Goal: Information Seeking & Learning: Check status

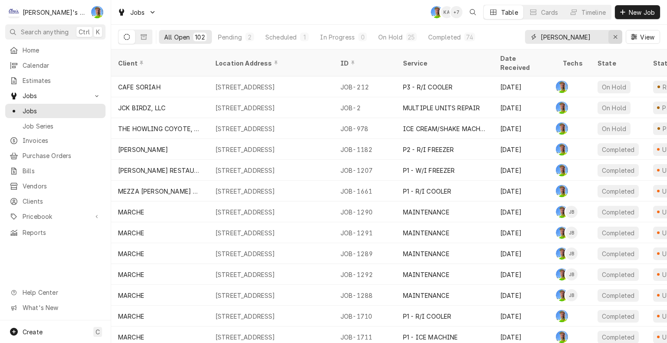
click at [615, 37] on icon "Erase input" at bounding box center [615, 37] width 5 height 6
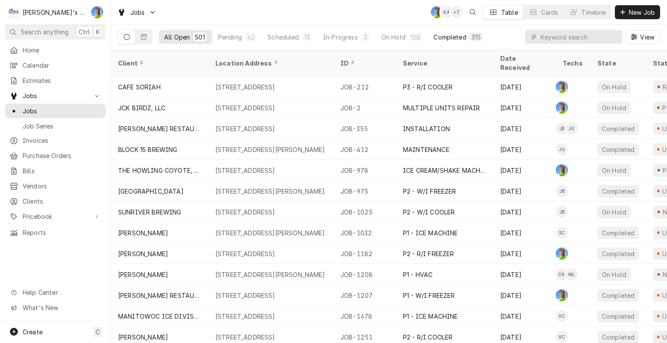
click at [455, 35] on div "Completed" at bounding box center [449, 37] width 33 height 9
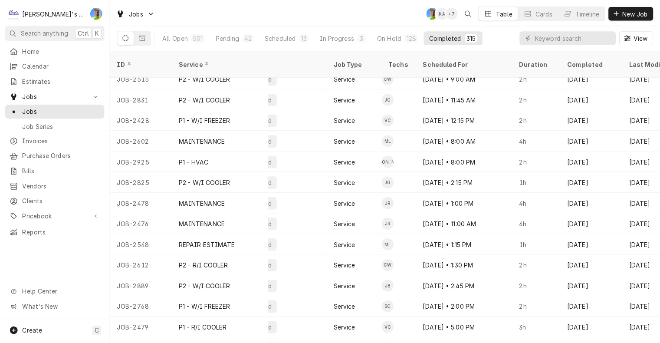
scroll to position [217, 0]
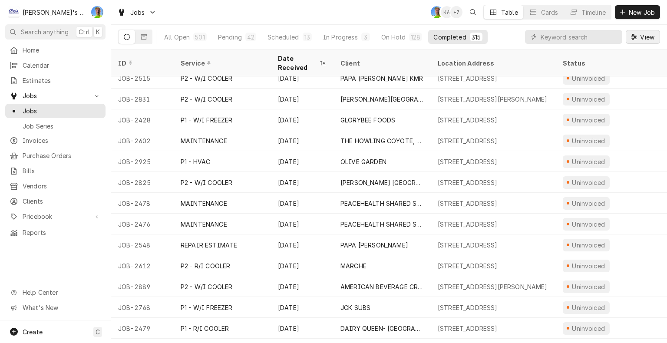
click at [631, 35] on icon "Dynamic Content Wrapper" at bounding box center [634, 37] width 6 height 6
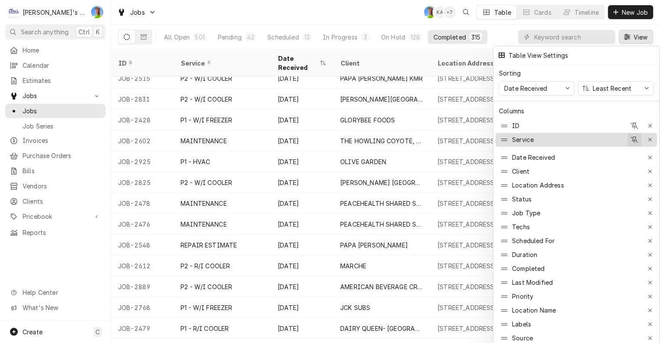
click at [636, 137] on icon "button" at bounding box center [635, 140] width 8 height 6
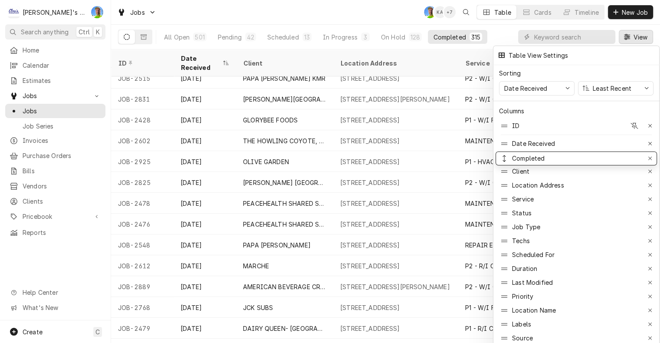
drag, startPoint x: 535, startPoint y: 262, endPoint x: 538, endPoint y: 152, distance: 110.3
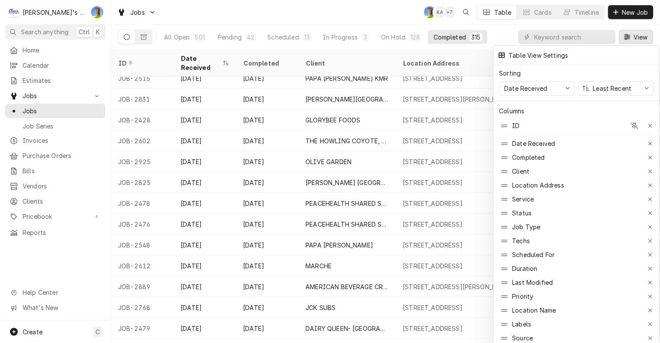
click at [644, 35] on div at bounding box center [330, 171] width 660 height 343
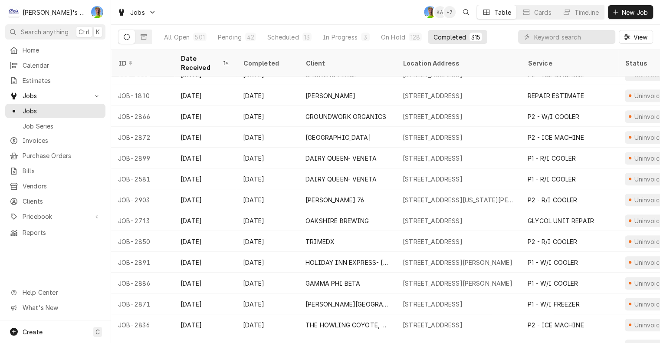
scroll to position [910, 0]
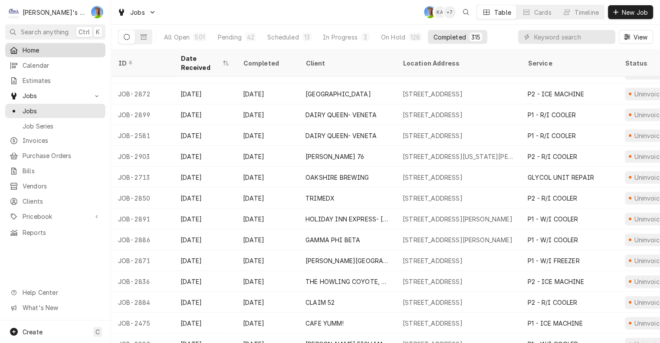
click at [39, 52] on span "Home" at bounding box center [62, 50] width 79 height 9
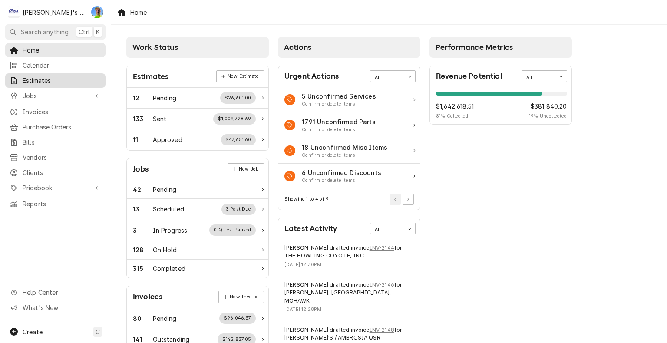
click at [33, 78] on span "Estimates" at bounding box center [62, 80] width 79 height 9
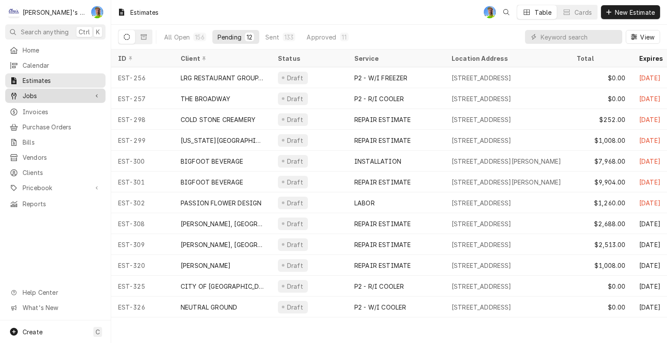
click at [57, 97] on div "Jobs" at bounding box center [55, 95] width 97 height 11
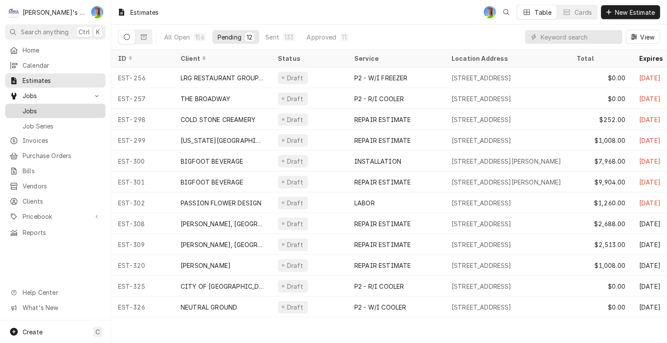
click at [52, 106] on span "Jobs" at bounding box center [62, 110] width 79 height 9
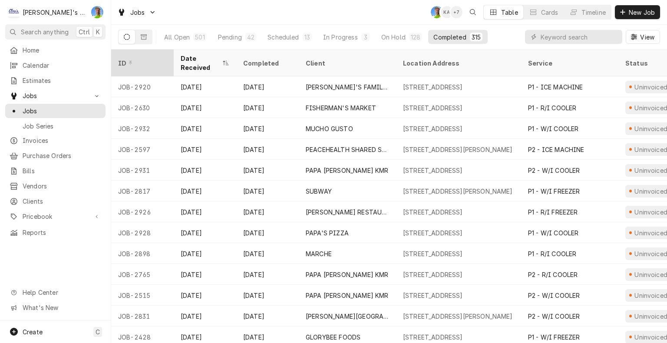
click at [134, 59] on div "ID" at bounding box center [141, 63] width 47 height 9
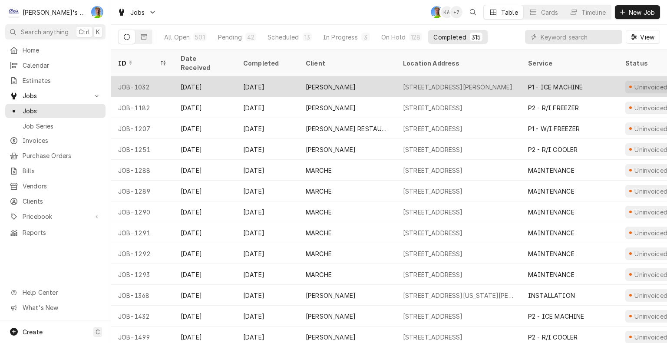
click at [384, 77] on div "[PERSON_NAME]" at bounding box center [347, 86] width 97 height 21
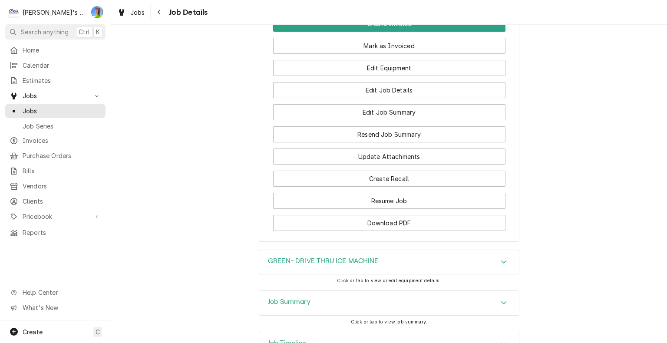
scroll to position [894, 0]
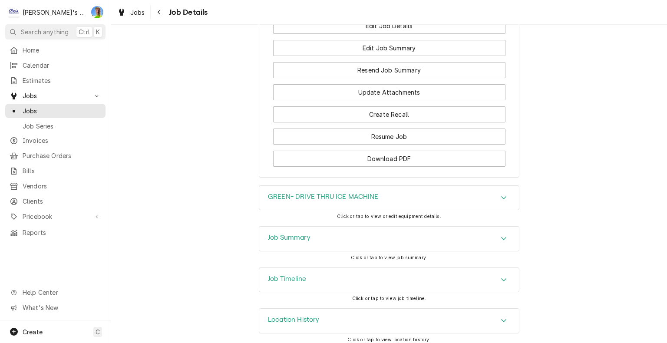
click at [500, 235] on icon "Accordion Header" at bounding box center [503, 238] width 6 height 7
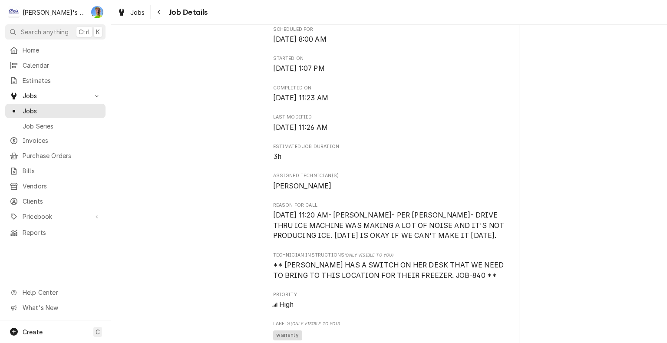
scroll to position [243, 0]
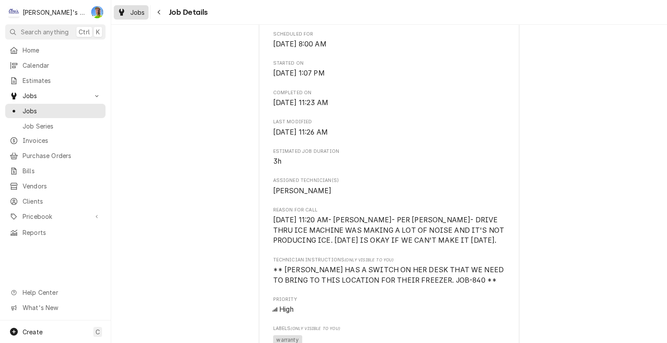
click at [135, 8] on span "Jobs" at bounding box center [137, 12] width 15 height 9
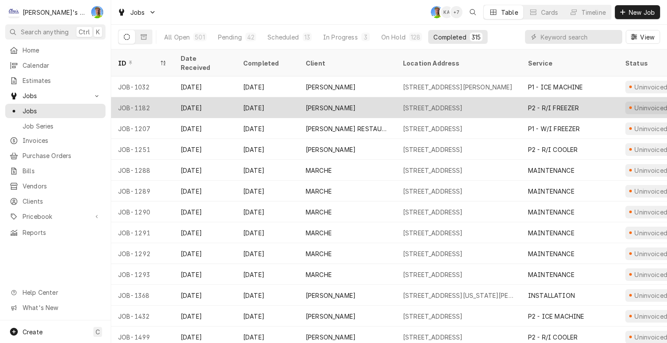
click at [375, 97] on div "CARL'S JR." at bounding box center [347, 107] width 97 height 21
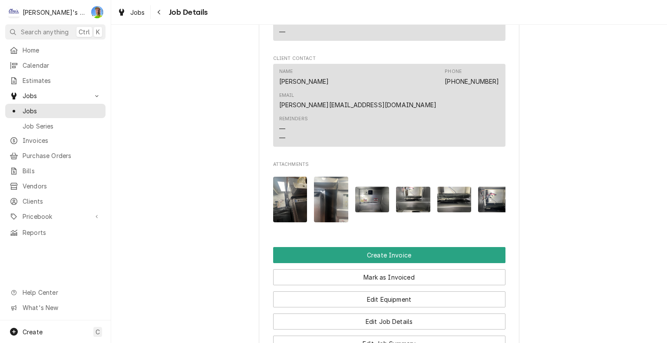
scroll to position [694, 0]
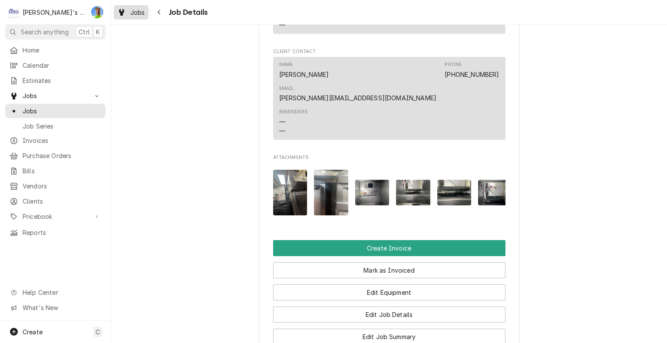
click at [133, 11] on span "Jobs" at bounding box center [137, 12] width 15 height 9
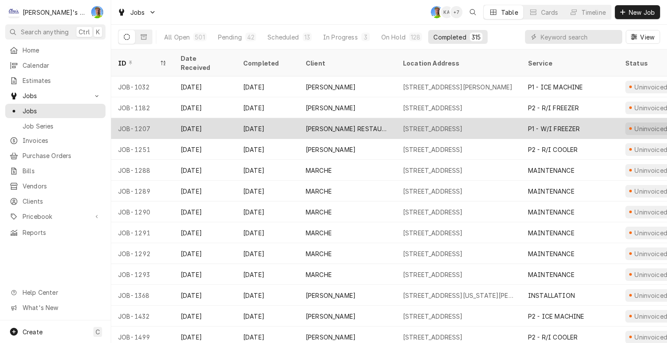
click at [267, 118] on div "[DATE]" at bounding box center [267, 128] width 62 height 21
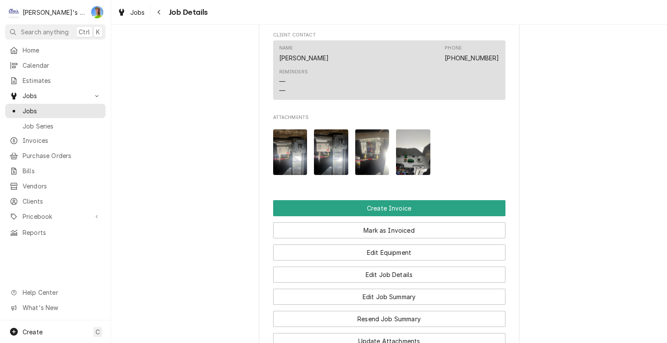
scroll to position [651, 0]
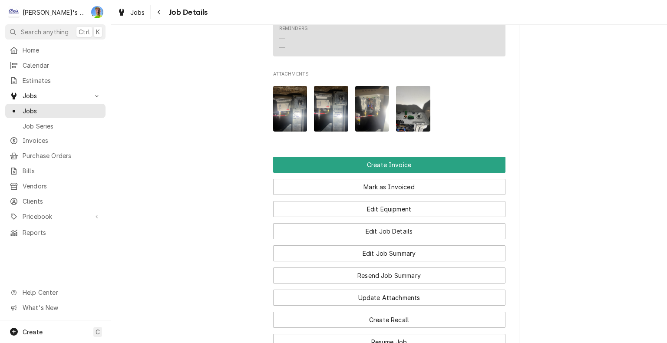
click at [411, 128] on img "Attachments" at bounding box center [413, 109] width 34 height 46
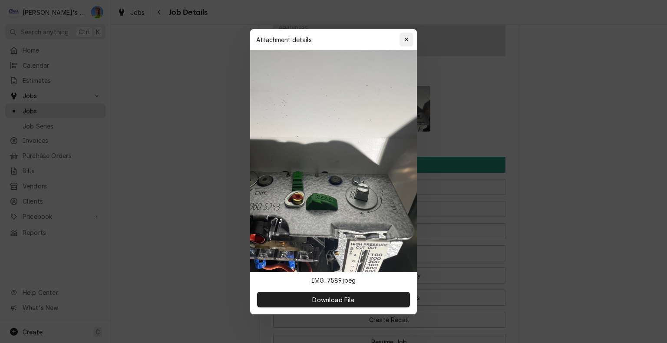
click at [403, 39] on div "button" at bounding box center [406, 39] width 9 height 9
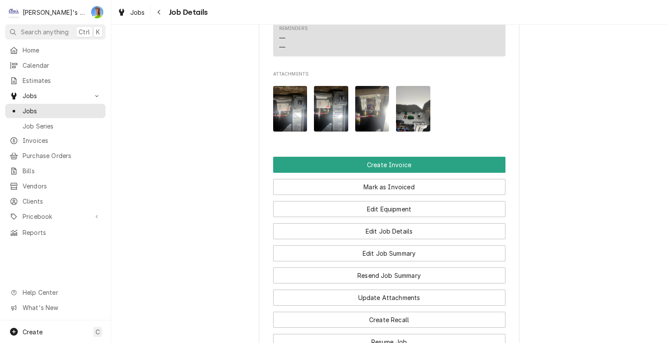
click at [367, 119] on img "Attachments" at bounding box center [372, 109] width 34 height 46
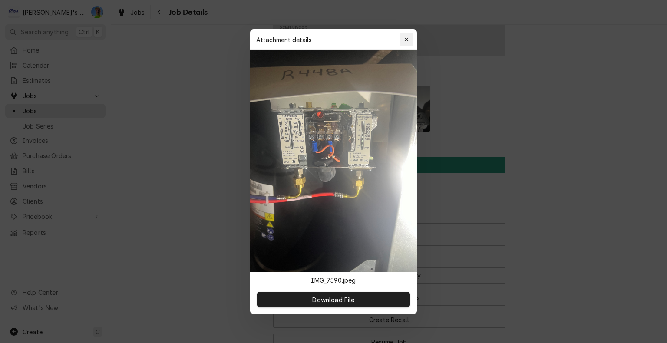
click at [402, 36] on div "button" at bounding box center [406, 39] width 9 height 9
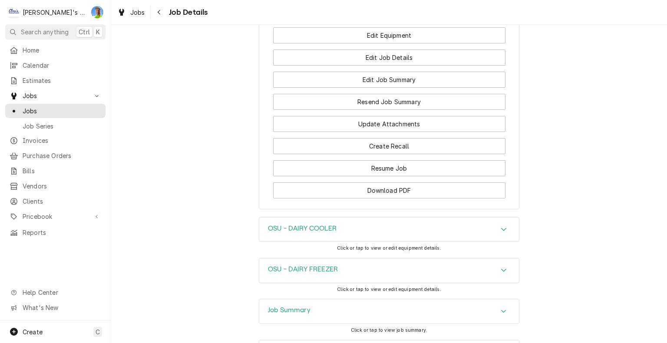
scroll to position [910, 0]
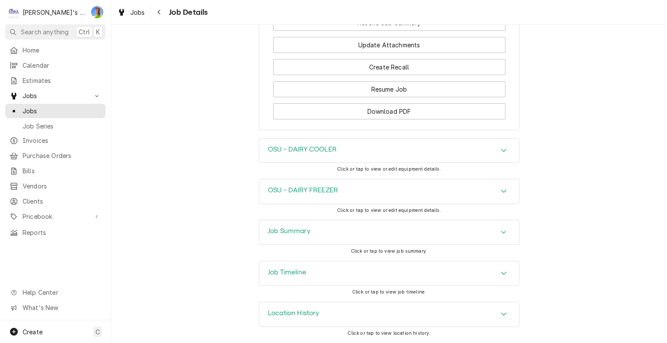
click at [392, 194] on div "OSU - DAIRY FREEZER" at bounding box center [389, 191] width 260 height 24
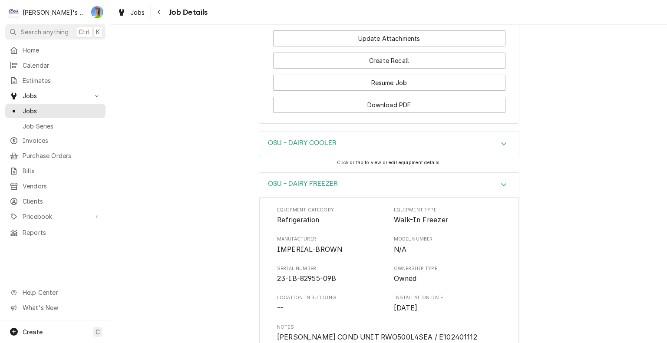
click at [312, 188] on h3 "OSU - DAIRY FREEZER" at bounding box center [303, 184] width 70 height 8
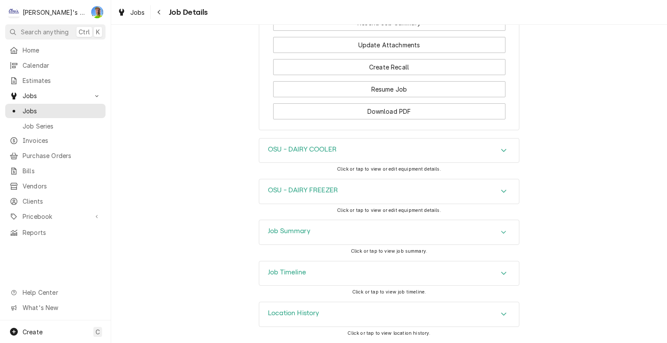
click at [306, 232] on h3 "Job Summary" at bounding box center [289, 231] width 43 height 8
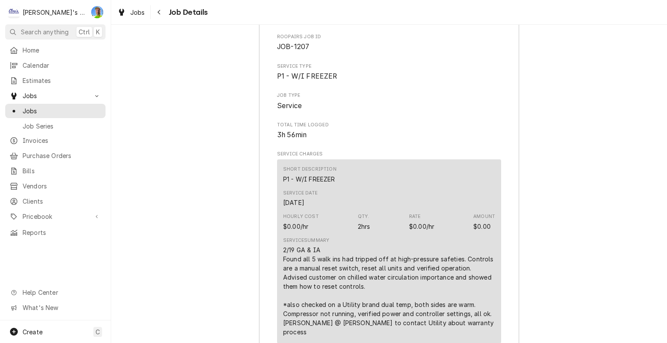
scroll to position [1170, 0]
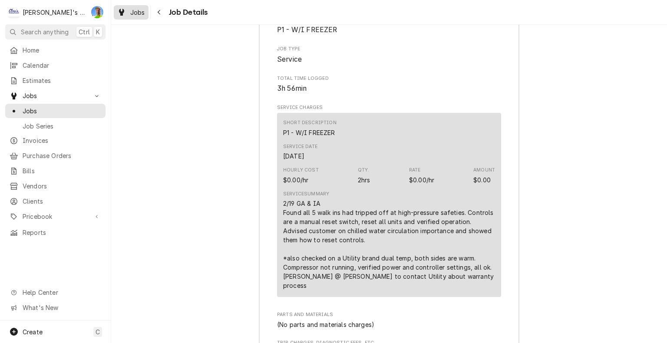
click at [131, 13] on span "Jobs" at bounding box center [137, 12] width 15 height 9
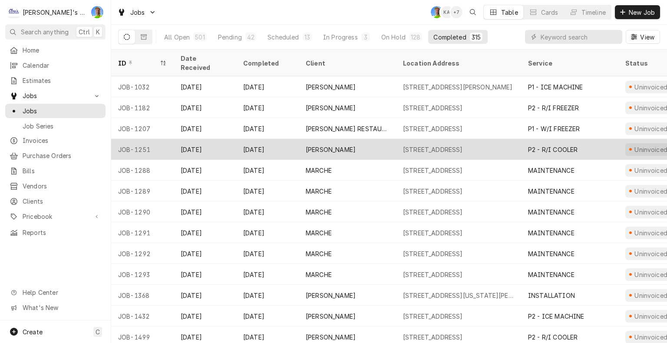
click at [210, 139] on div "[DATE]" at bounding box center [205, 149] width 62 height 21
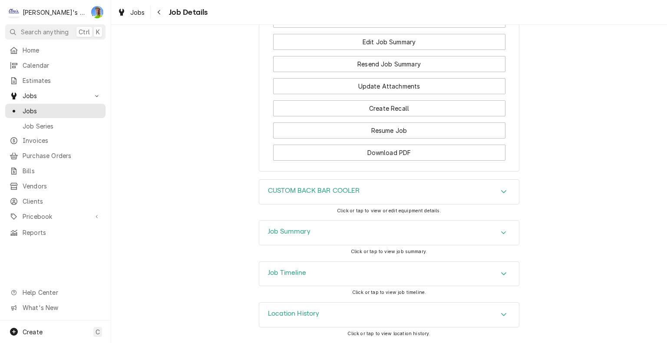
scroll to position [903, 0]
click at [268, 237] on div "Job Summary" at bounding box center [289, 232] width 43 height 10
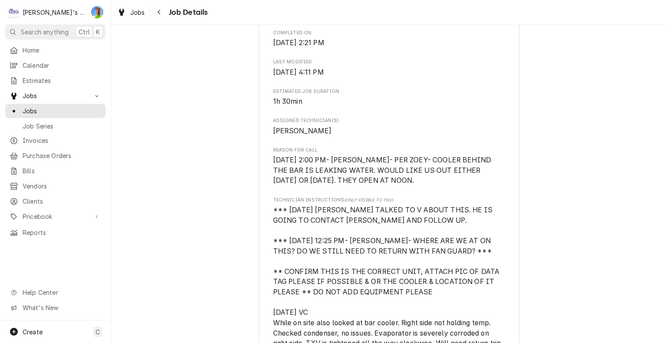
scroll to position [292, 0]
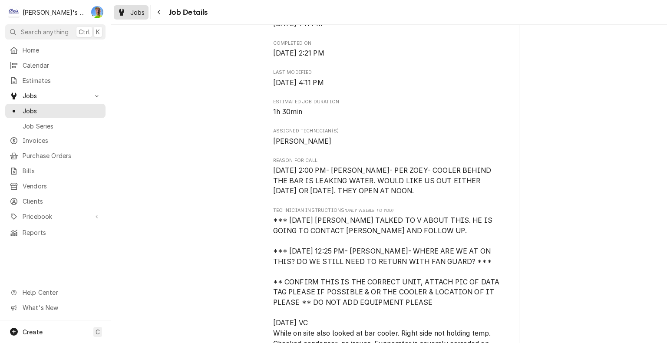
click at [137, 12] on span "Jobs" at bounding box center [137, 12] width 15 height 9
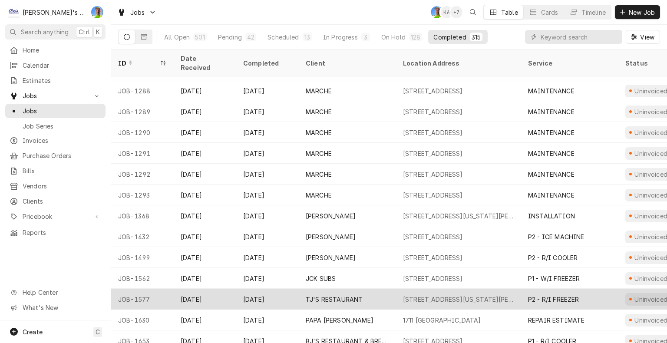
scroll to position [87, 0]
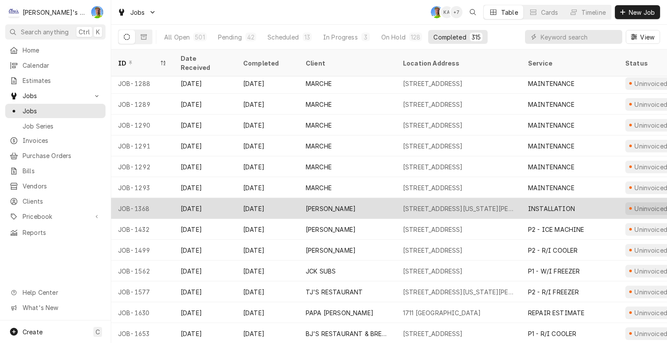
click at [285, 199] on div "Aug 25" at bounding box center [267, 208] width 62 height 21
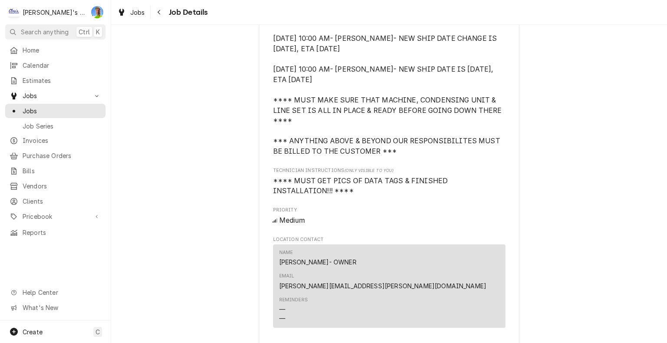
scroll to position [694, 0]
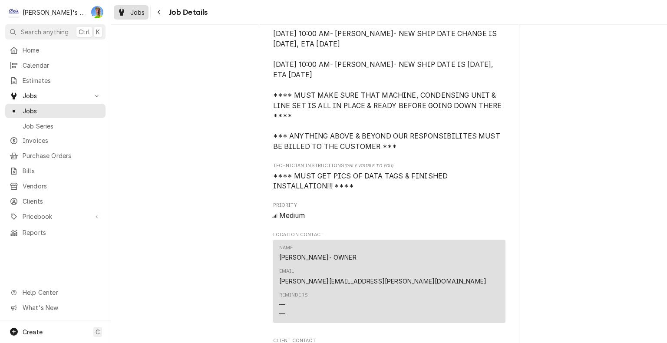
click at [119, 8] on div "Dynamic Content Wrapper" at bounding box center [121, 12] width 9 height 10
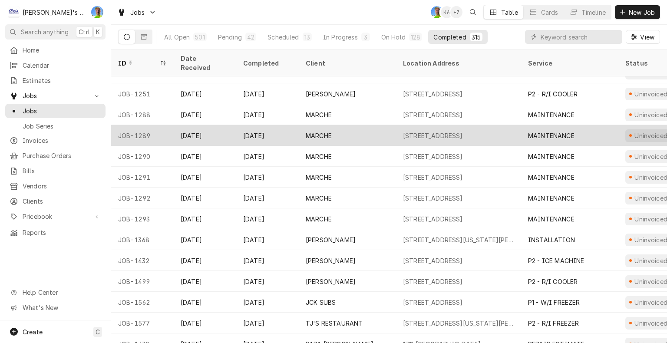
scroll to position [62, 0]
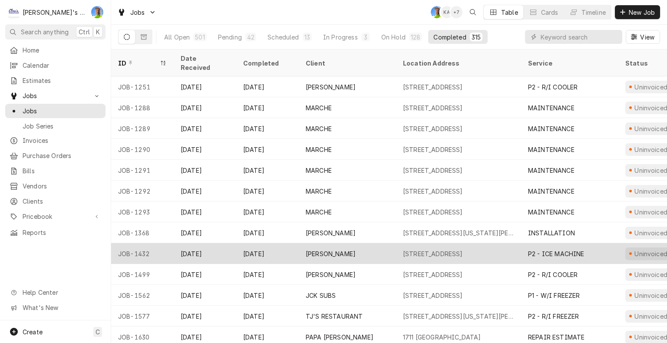
click at [219, 247] on div "Mar 24" at bounding box center [205, 253] width 62 height 21
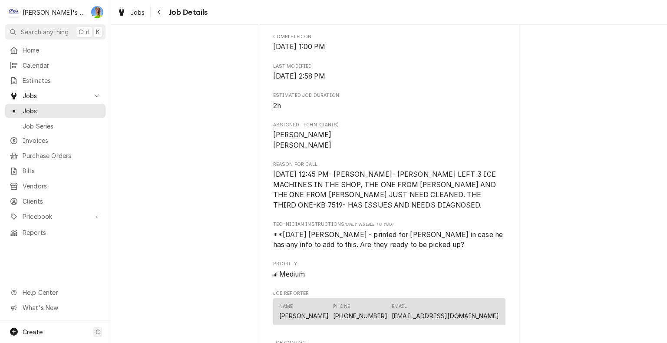
scroll to position [304, 0]
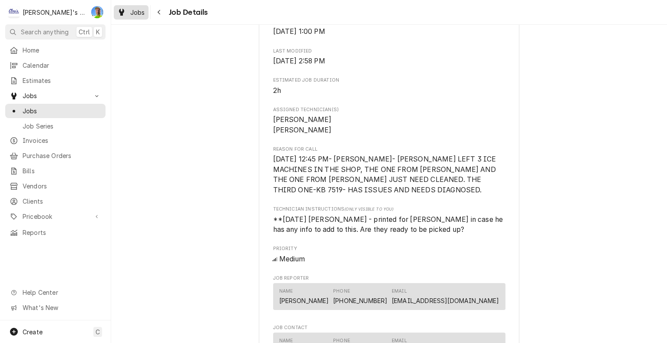
click at [132, 8] on span "Jobs" at bounding box center [137, 12] width 15 height 9
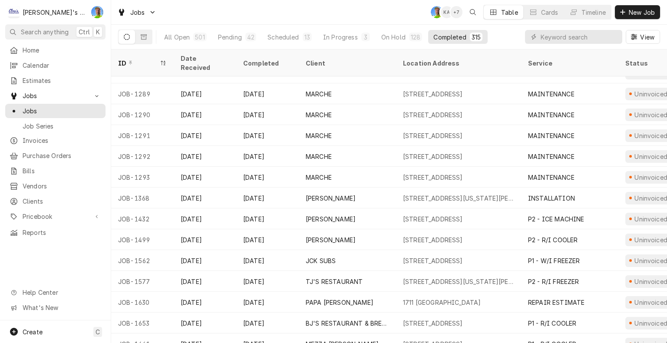
scroll to position [141, 0]
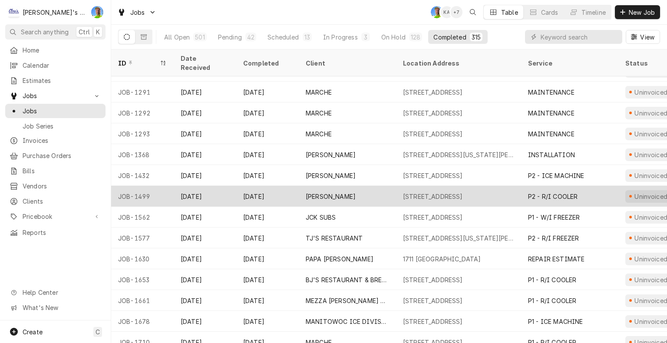
click at [207, 187] on div "[DATE]" at bounding box center [205, 196] width 62 height 21
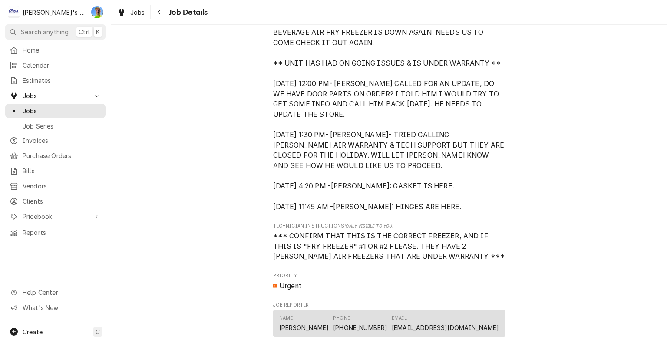
scroll to position [608, 0]
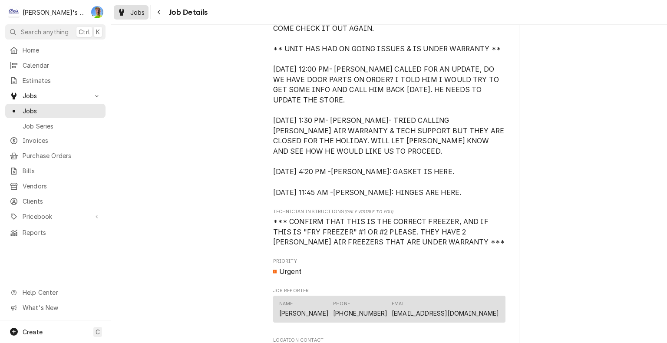
click at [135, 15] on span "Jobs" at bounding box center [137, 12] width 15 height 9
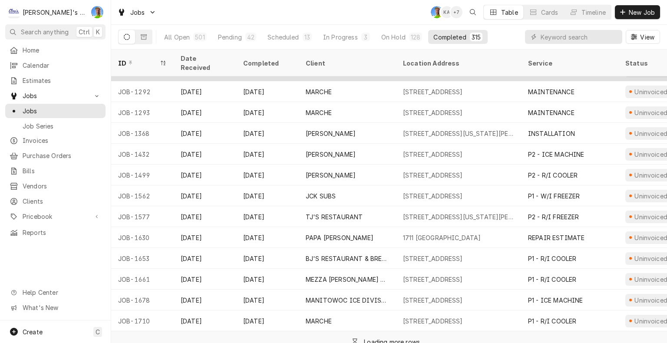
scroll to position [167, 0]
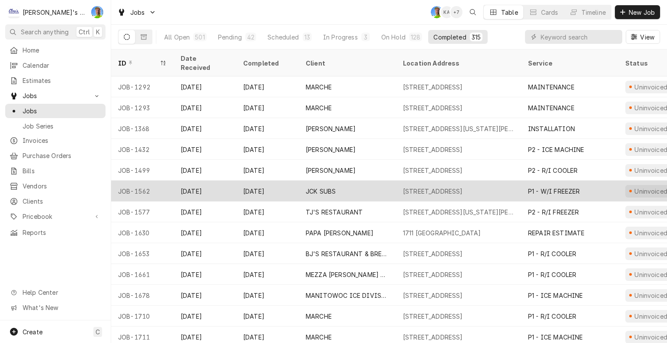
click at [288, 184] on div "[DATE]" at bounding box center [267, 191] width 62 height 21
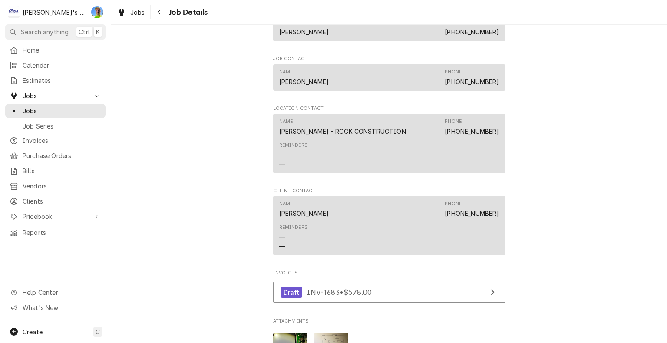
scroll to position [651, 0]
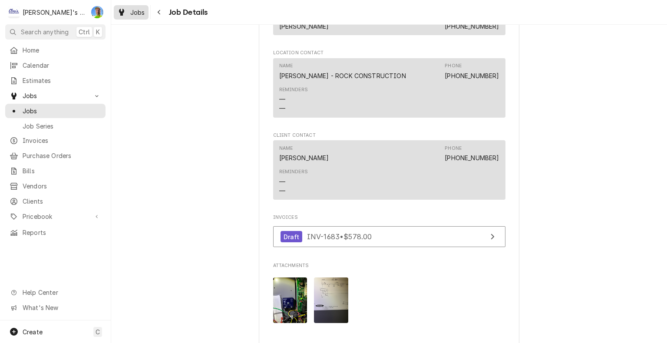
click at [125, 12] on div "Dynamic Content Wrapper" at bounding box center [121, 12] width 9 height 10
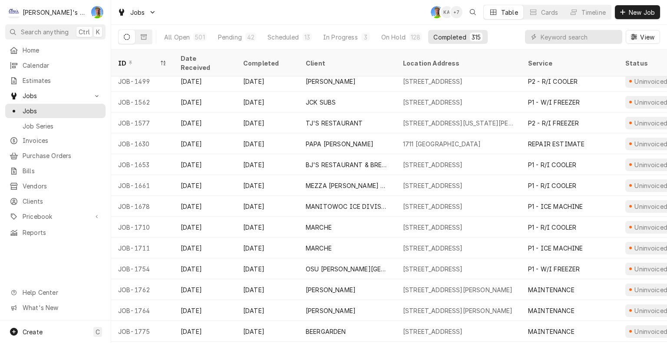
scroll to position [260, 0]
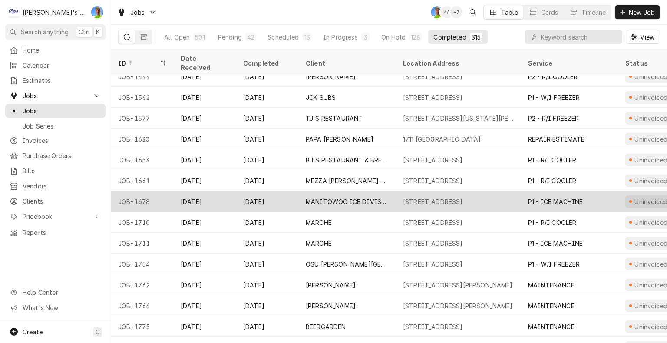
click at [354, 197] on div "MANITOWOC ICE DIVISION" at bounding box center [347, 201] width 83 height 9
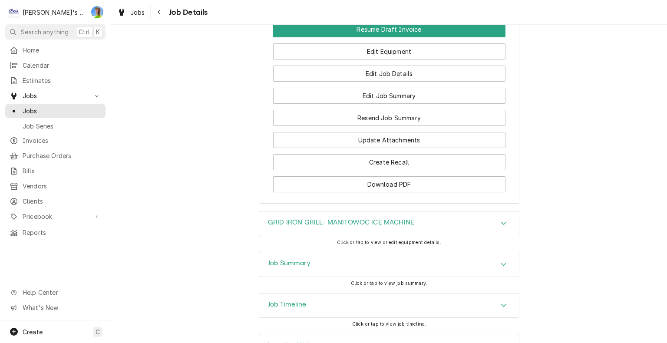
scroll to position [786, 0]
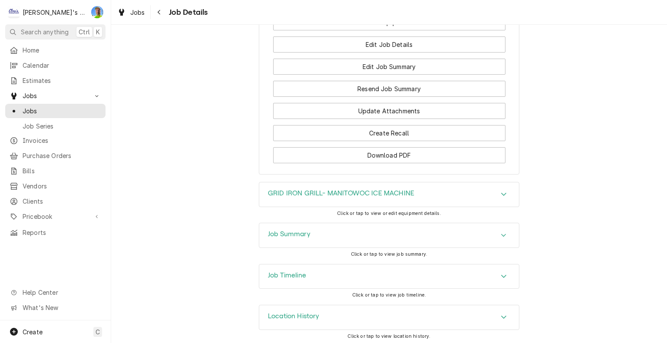
click at [338, 237] on div "Job Summary" at bounding box center [389, 235] width 260 height 24
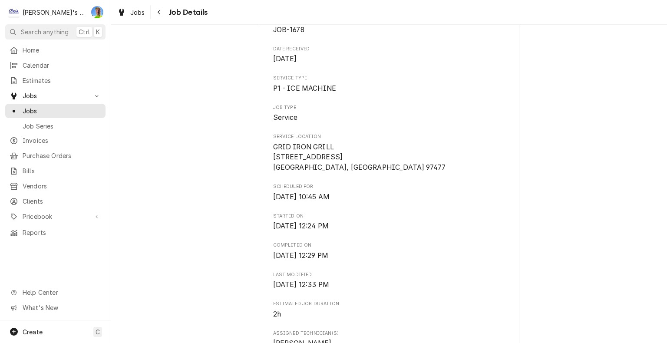
scroll to position [0, 0]
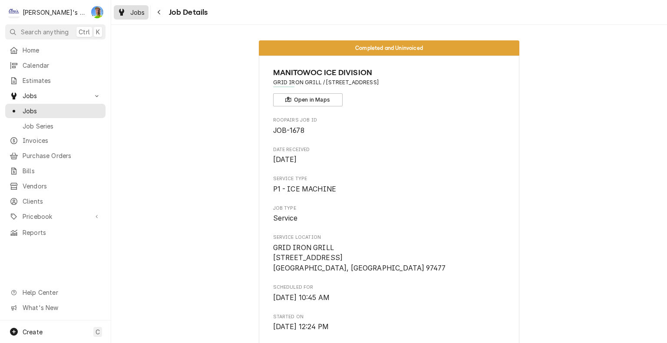
click at [128, 9] on div "Jobs" at bounding box center [130, 12] width 31 height 11
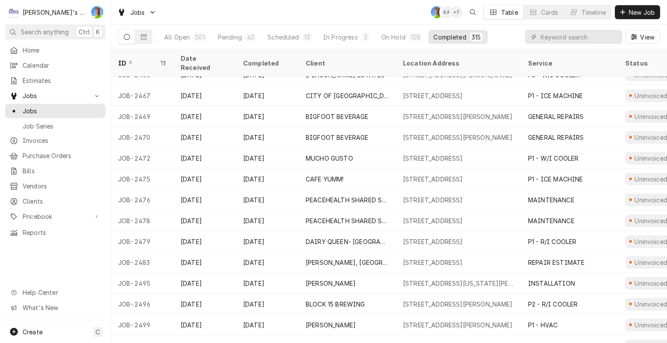
scroll to position [2625, 0]
